Goal: Task Accomplishment & Management: Manage account settings

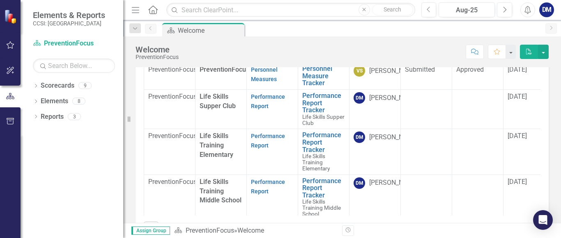
scroll to position [89, 0]
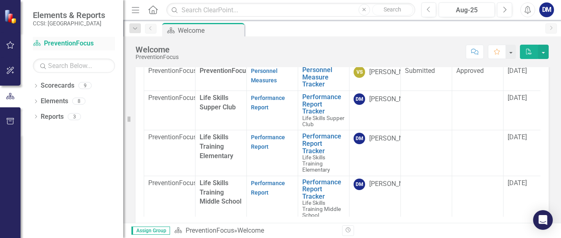
click at [92, 45] on link "Scorecard PreventionFocus" at bounding box center [74, 43] width 82 height 9
click at [35, 86] on icon "Dropdown" at bounding box center [36, 87] width 6 height 5
click at [41, 103] on icon "Dropdown" at bounding box center [40, 100] width 6 height 5
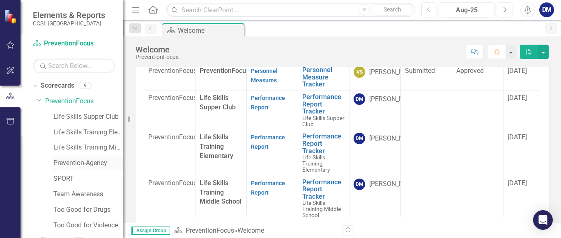
click at [65, 159] on link "Prevention-Agency" at bounding box center [88, 163] width 70 height 9
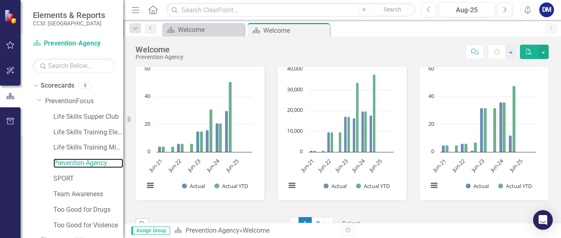
scroll to position [742, 0]
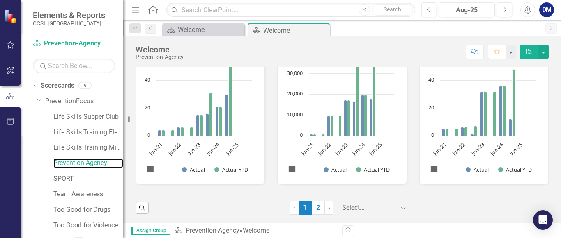
click at [209, 139] on rect "Interactive chart" at bounding box center [198, 115] width 116 height 133
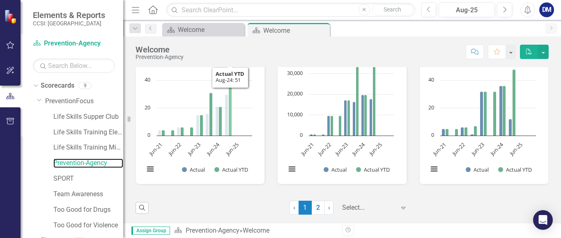
click at [229, 122] on icon "Aug-24, 51. Actual YTD." at bounding box center [230, 101] width 3 height 71
click at [232, 168] on button "Show Actual YTD" at bounding box center [231, 169] width 34 height 7
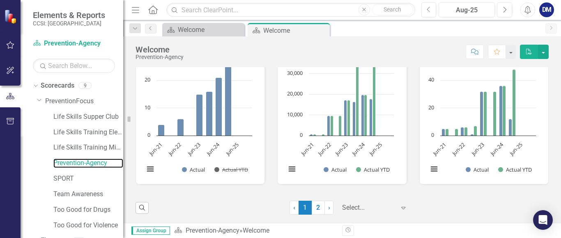
click at [232, 168] on button "Show Actual YTD" at bounding box center [231, 169] width 34 height 7
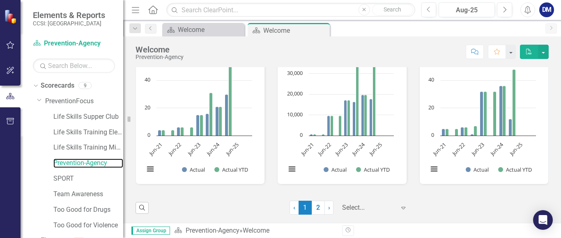
click at [231, 151] on text "Jun-25" at bounding box center [231, 149] width 16 height 16
click at [240, 128] on rect "Interactive chart" at bounding box center [198, 115] width 116 height 133
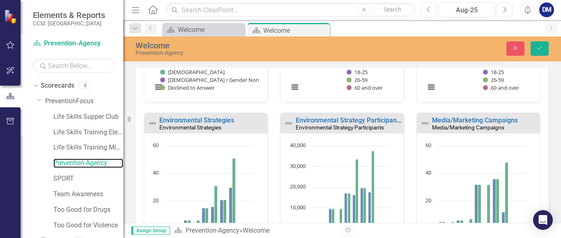
scroll to position [676, 0]
click at [218, 118] on link "Environmental Strategies" at bounding box center [196, 120] width 75 height 8
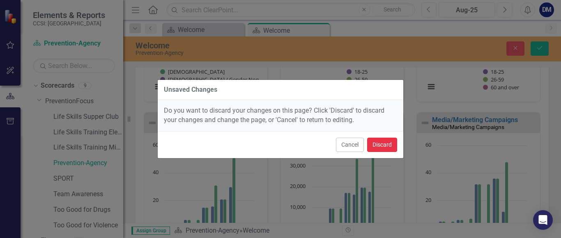
click at [380, 145] on button "Discard" at bounding box center [382, 145] width 30 height 14
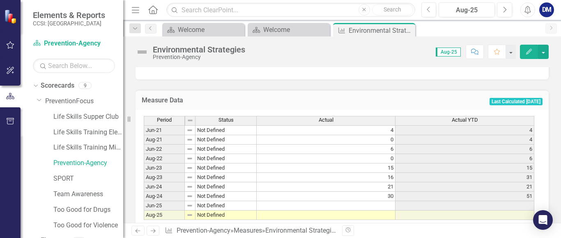
scroll to position [203, 0]
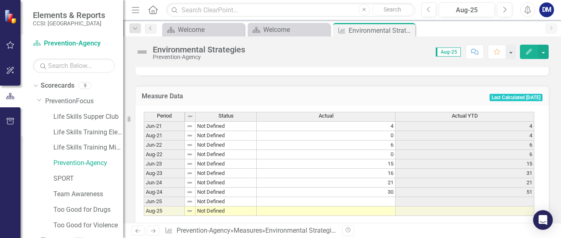
click at [392, 203] on td at bounding box center [325, 201] width 139 height 9
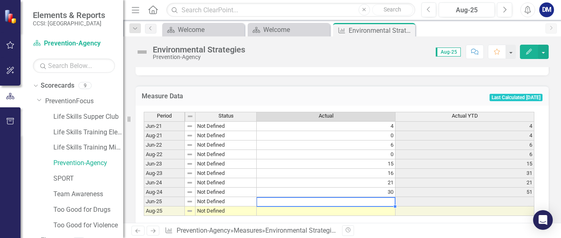
click at [389, 203] on td at bounding box center [325, 201] width 139 height 9
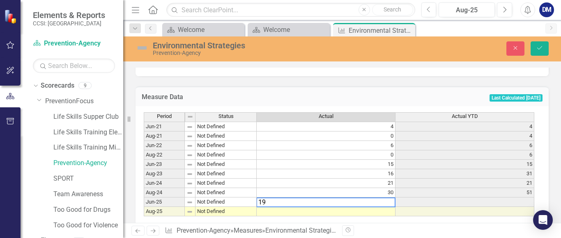
type textarea "19"
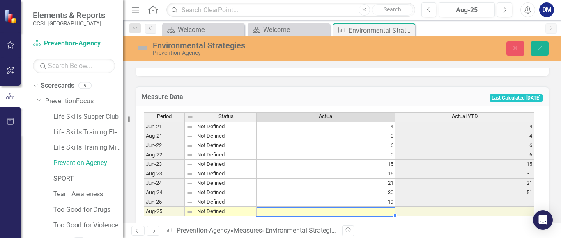
click at [389, 203] on td "19" at bounding box center [325, 202] width 139 height 9
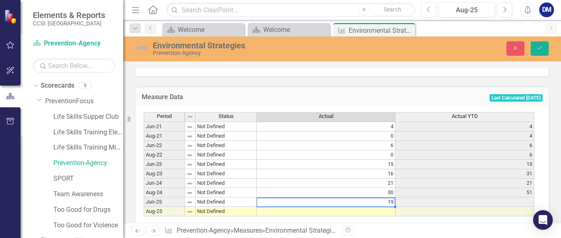
click at [389, 203] on td "19" at bounding box center [325, 202] width 139 height 9
drag, startPoint x: 384, startPoint y: 200, endPoint x: 256, endPoint y: 197, distance: 128.5
click at [256, 197] on div "Period Status Actual Actual YTD Jun-21 Not Defined 4 [DATE]-21 Not Defined 0 [D…" at bounding box center [339, 164] width 390 height 105
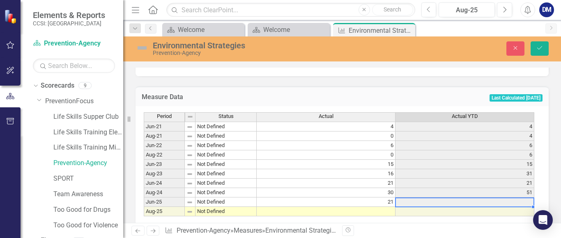
type textarea "21"
click at [378, 213] on td at bounding box center [325, 211] width 139 height 9
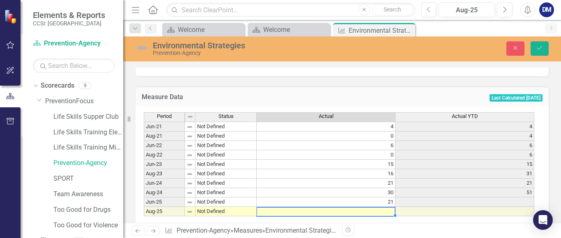
click at [378, 213] on td at bounding box center [325, 211] width 139 height 9
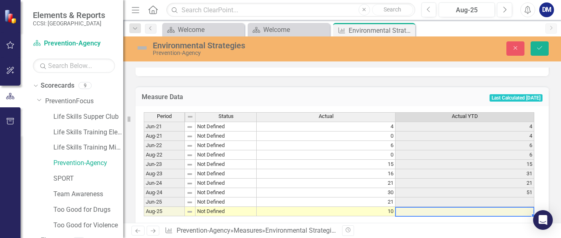
type textarea "10"
click at [541, 52] on button "Save" at bounding box center [539, 48] width 18 height 14
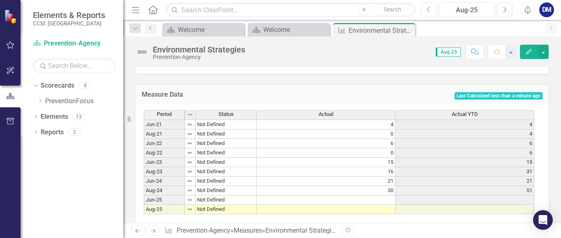
scroll to position [210, 0]
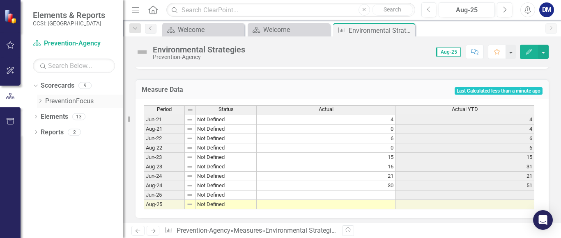
click at [57, 102] on link "PreventionFocus" at bounding box center [84, 101] width 78 height 9
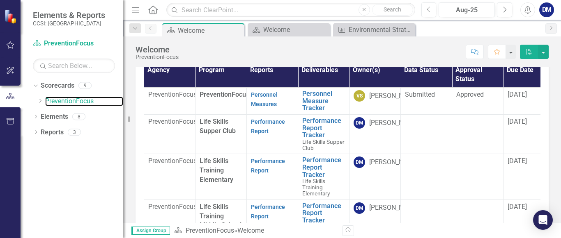
scroll to position [69, 0]
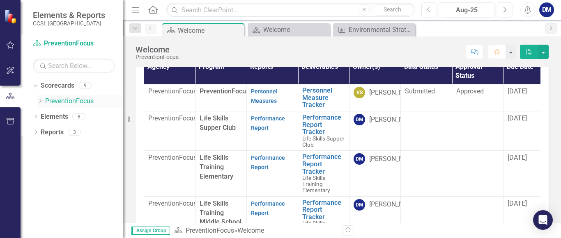
click at [41, 102] on icon "Dropdown" at bounding box center [40, 100] width 6 height 5
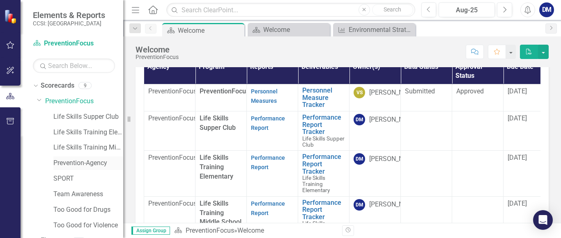
click at [64, 162] on link "Prevention-Agency" at bounding box center [88, 163] width 70 height 9
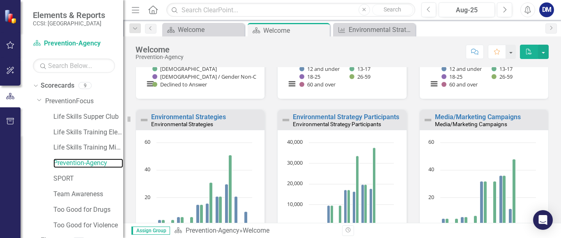
scroll to position [643, 0]
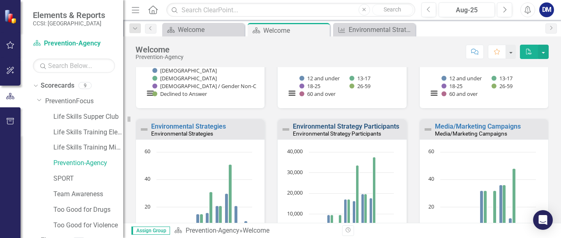
click at [384, 126] on link "Environmental Strategy Participants" at bounding box center [346, 127] width 106 height 8
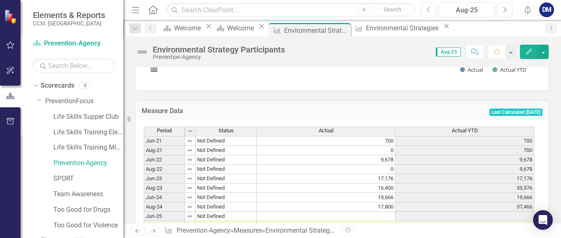
scroll to position [217, 0]
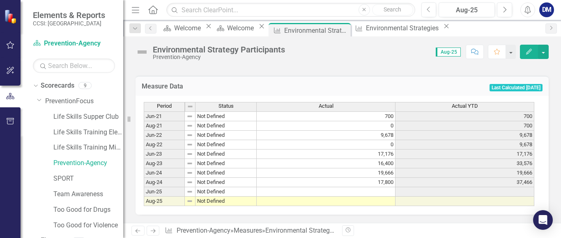
click at [362, 188] on td at bounding box center [325, 192] width 139 height 9
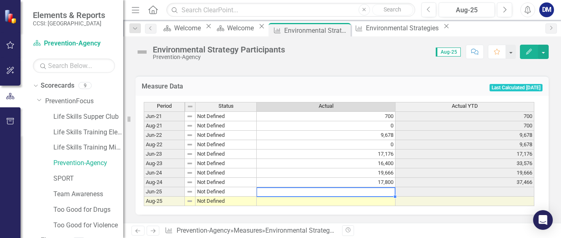
click at [362, 188] on td at bounding box center [325, 192] width 139 height 9
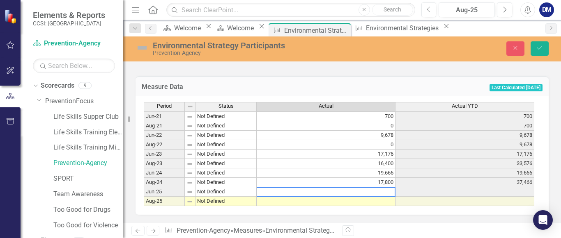
click at [362, 188] on textarea at bounding box center [325, 193] width 139 height 10
type textarea "11831"
click at [349, 199] on td at bounding box center [325, 201] width 139 height 9
click at [349, 200] on td at bounding box center [325, 201] width 139 height 9
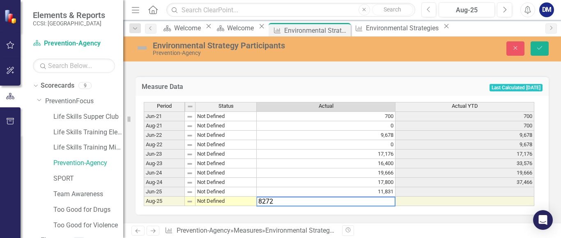
click at [371, 197] on textarea "8272" at bounding box center [325, 202] width 139 height 10
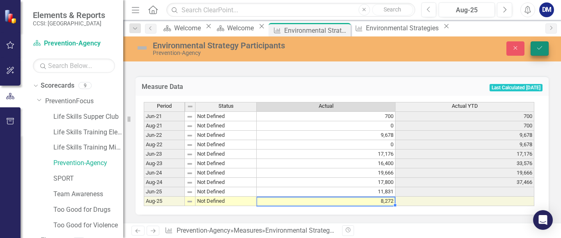
type textarea "8272"
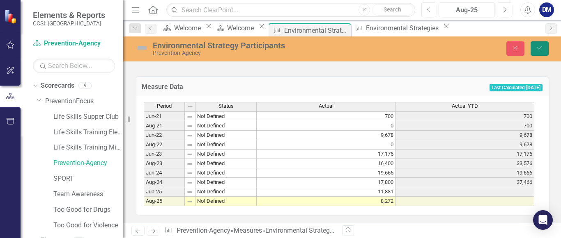
click at [536, 52] on button "Save" at bounding box center [539, 48] width 18 height 14
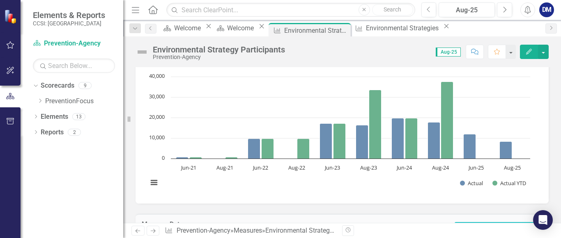
scroll to position [73, 0]
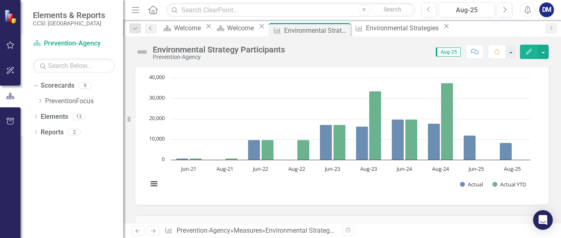
click at [149, 32] on link "Previous" at bounding box center [150, 29] width 11 height 10
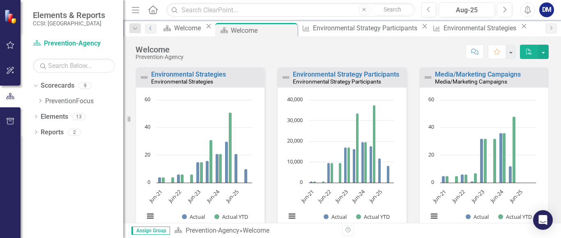
scroll to position [678, 0]
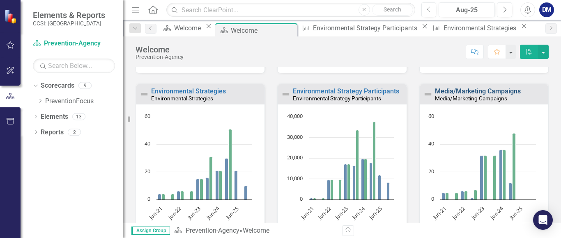
click at [469, 92] on link "Media/Marketing Campaigns" at bounding box center [478, 91] width 86 height 8
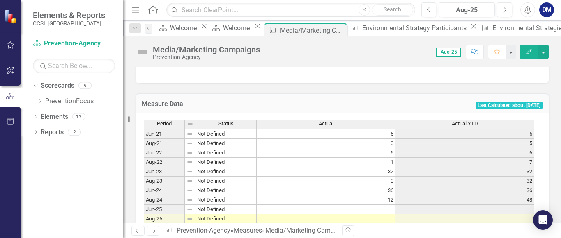
scroll to position [217, 0]
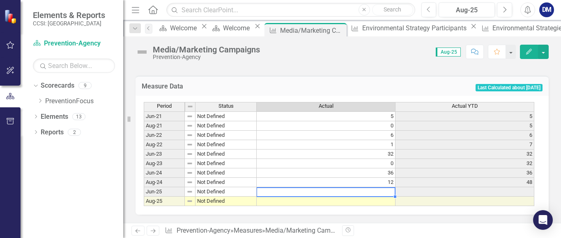
click at [382, 188] on td at bounding box center [325, 192] width 139 height 9
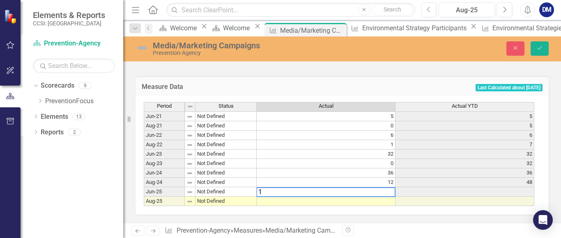
type textarea "12"
click at [380, 198] on td at bounding box center [325, 201] width 139 height 9
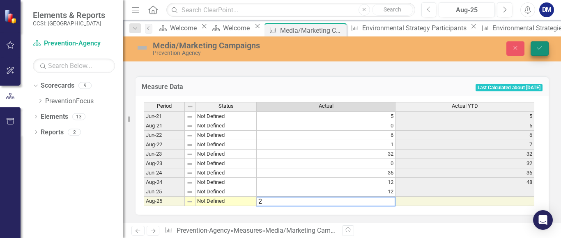
type textarea "2"
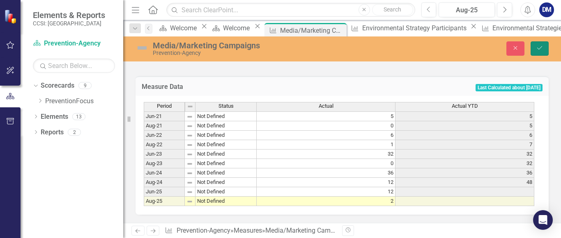
click at [539, 55] on button "Save" at bounding box center [539, 48] width 18 height 14
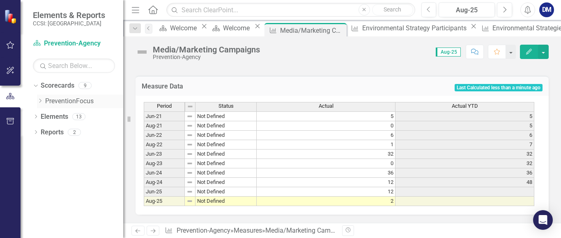
click at [63, 101] on link "PreventionFocus" at bounding box center [84, 101] width 78 height 9
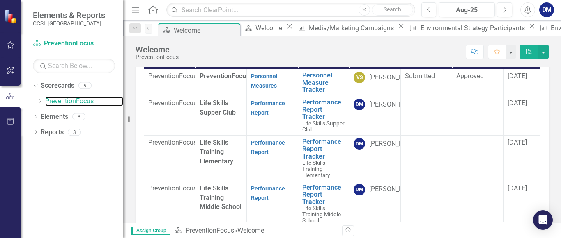
scroll to position [55, 0]
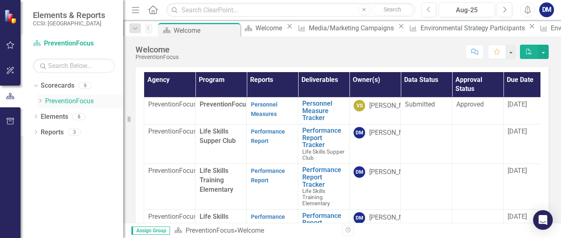
click at [39, 101] on icon "Dropdown" at bounding box center [40, 100] width 6 height 5
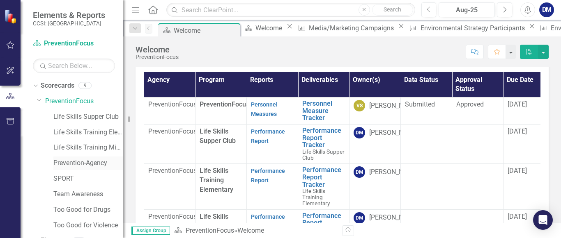
click at [59, 161] on link "Prevention-Agency" at bounding box center [88, 163] width 70 height 9
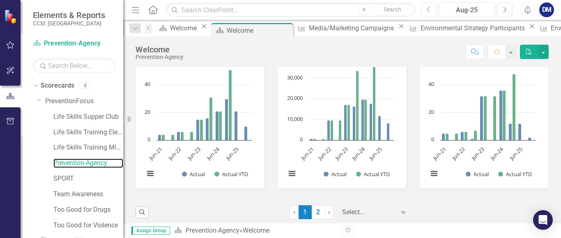
scroll to position [742, 0]
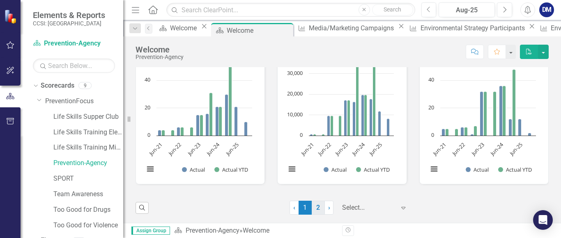
click at [313, 208] on link "2" at bounding box center [317, 208] width 13 height 14
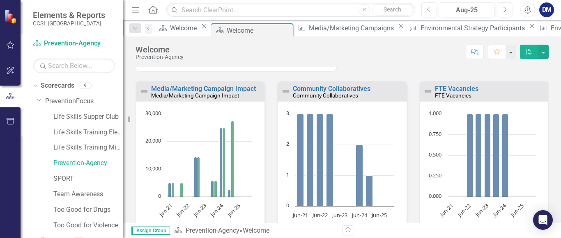
scroll to position [157, 0]
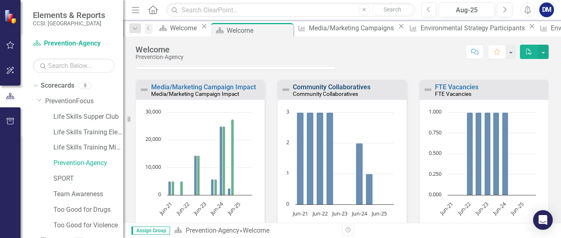
click at [336, 88] on link "Community Collaboratives" at bounding box center [332, 87] width 78 height 8
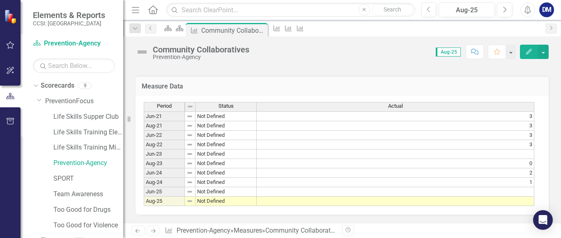
scroll to position [217, 0]
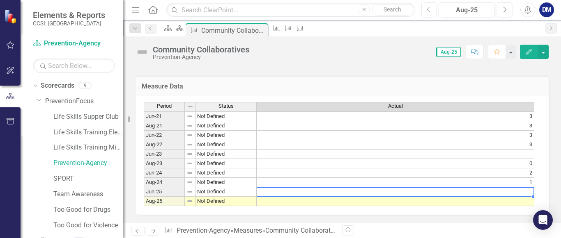
click at [519, 188] on td at bounding box center [394, 192] width 277 height 9
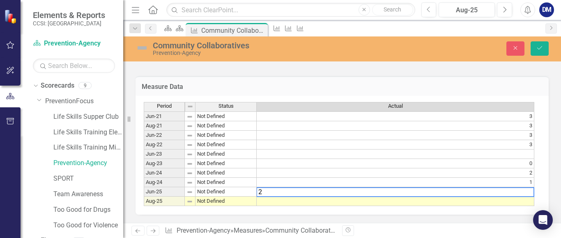
type textarea "2"
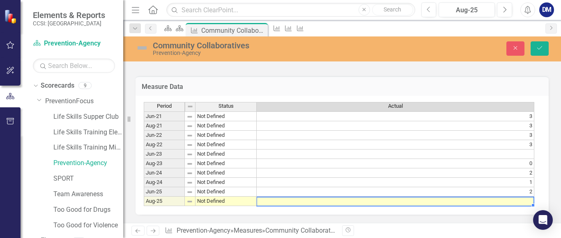
click at [519, 199] on td at bounding box center [394, 201] width 277 height 9
click at [531, 190] on td "2" at bounding box center [394, 192] width 277 height 9
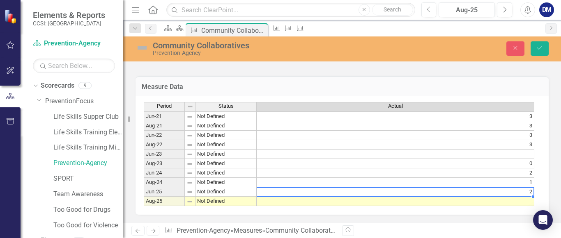
click at [531, 190] on td "2" at bounding box center [394, 192] width 277 height 9
type textarea "1"
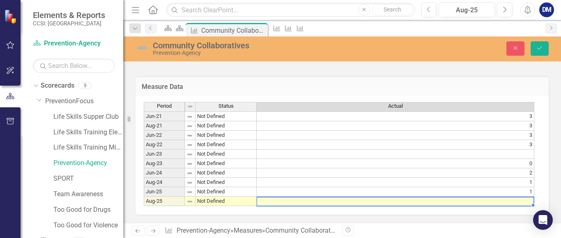
click at [508, 201] on td at bounding box center [394, 201] width 277 height 9
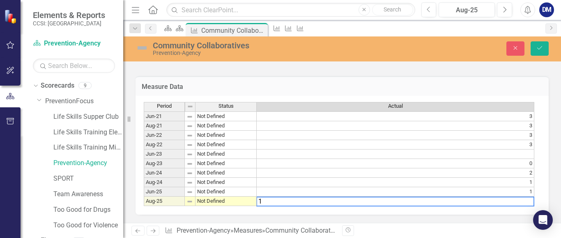
click at [508, 201] on textarea "1" at bounding box center [395, 202] width 278 height 10
type textarea "1"
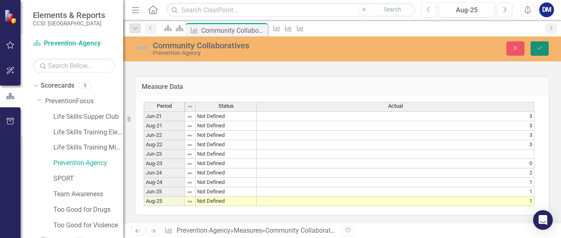
click at [535, 50] on icon "Save" at bounding box center [538, 48] width 7 height 6
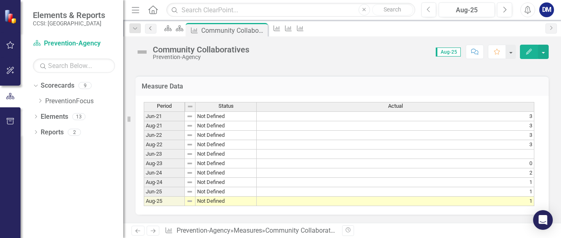
click at [152, 33] on link "Previous" at bounding box center [150, 29] width 11 height 10
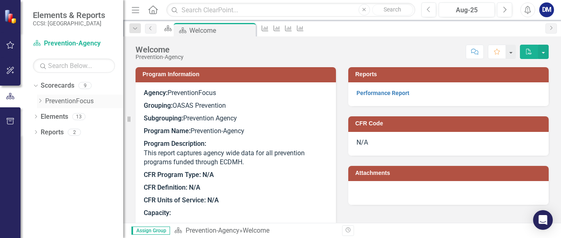
click at [41, 101] on icon "Dropdown" at bounding box center [40, 100] width 6 height 5
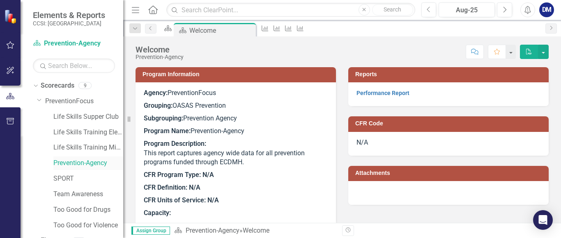
click at [69, 163] on link "Prevention-Agency" at bounding box center [88, 163] width 70 height 9
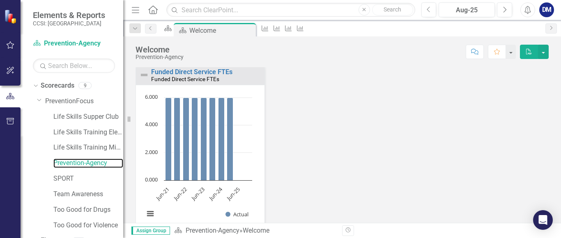
scroll to position [286, 0]
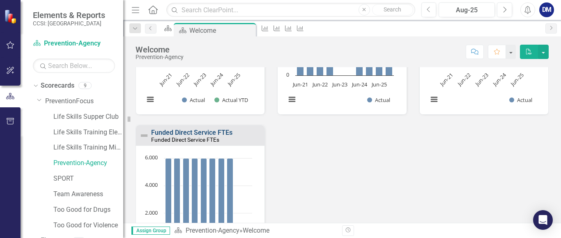
click at [219, 131] on link "Funded Direct Service FTEs" at bounding box center [191, 133] width 81 height 8
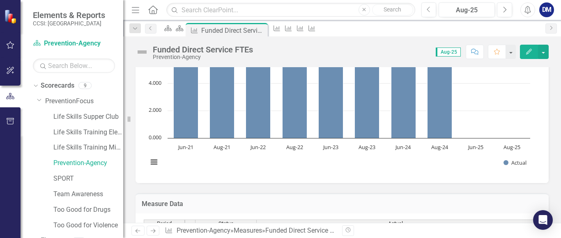
scroll to position [96, 0]
